Goal: Find contact information: Find contact information

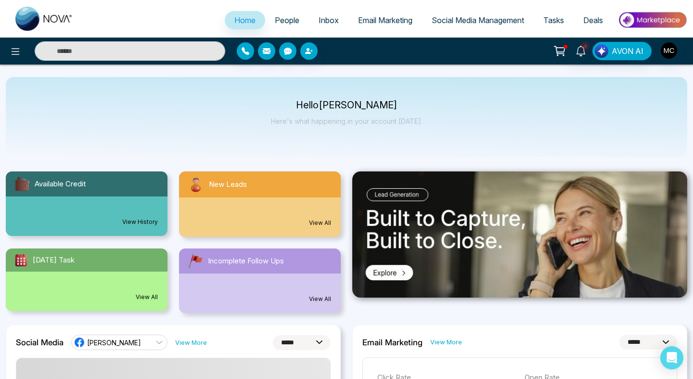
select select "*"
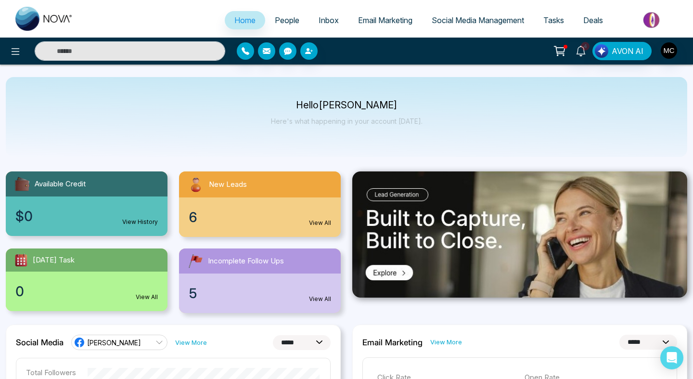
click at [290, 24] on span "People" at bounding box center [287, 20] width 25 height 10
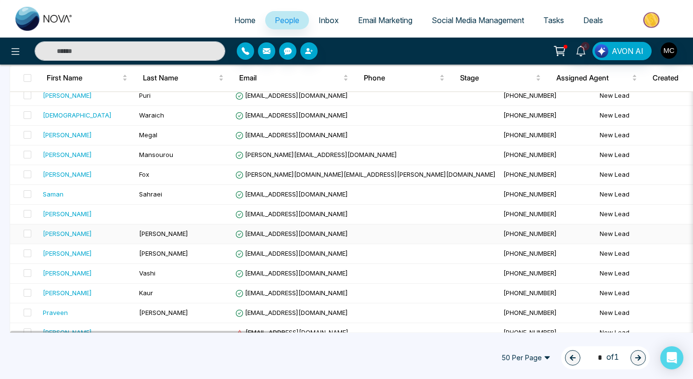
scroll to position [693, 0]
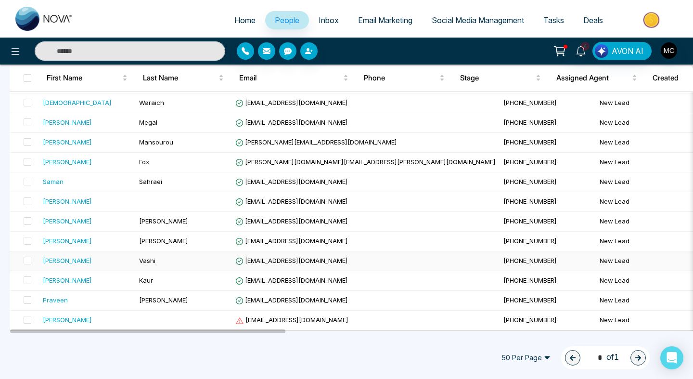
click at [110, 261] on div "[PERSON_NAME]" at bounding box center [87, 261] width 89 height 10
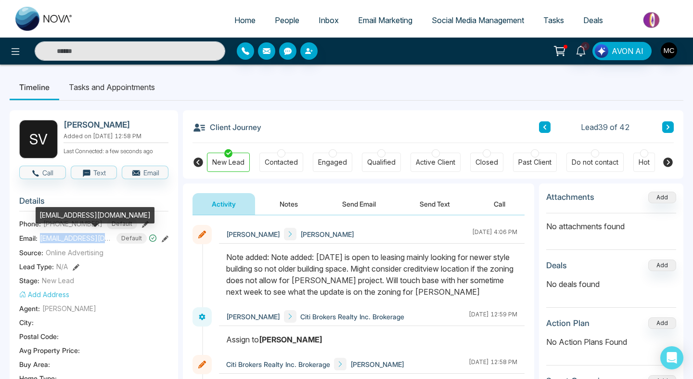
drag, startPoint x: 107, startPoint y: 238, endPoint x: 41, endPoint y: 237, distance: 66.0
click at [41, 237] on div "[EMAIL_ADDRESS][DOMAIN_NAME] Default" at bounding box center [98, 238] width 117 height 11
copy span "[EMAIL_ADDRESS][DOMAIN_NAME]"
